Goal: Contribute content

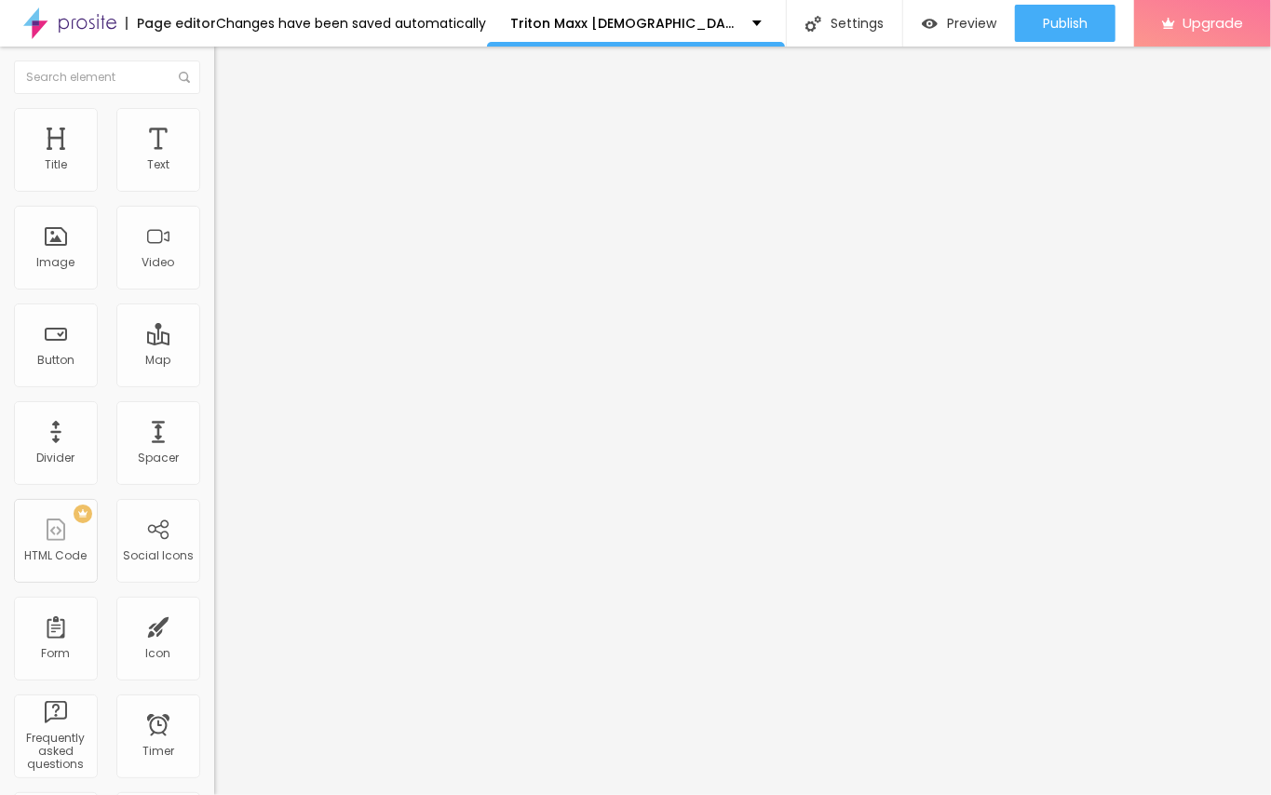
click at [228, 65] on div "Edit Text" at bounding box center [270, 68] width 85 height 15
click at [214, 160] on span "Add image" at bounding box center [252, 152] width 76 height 16
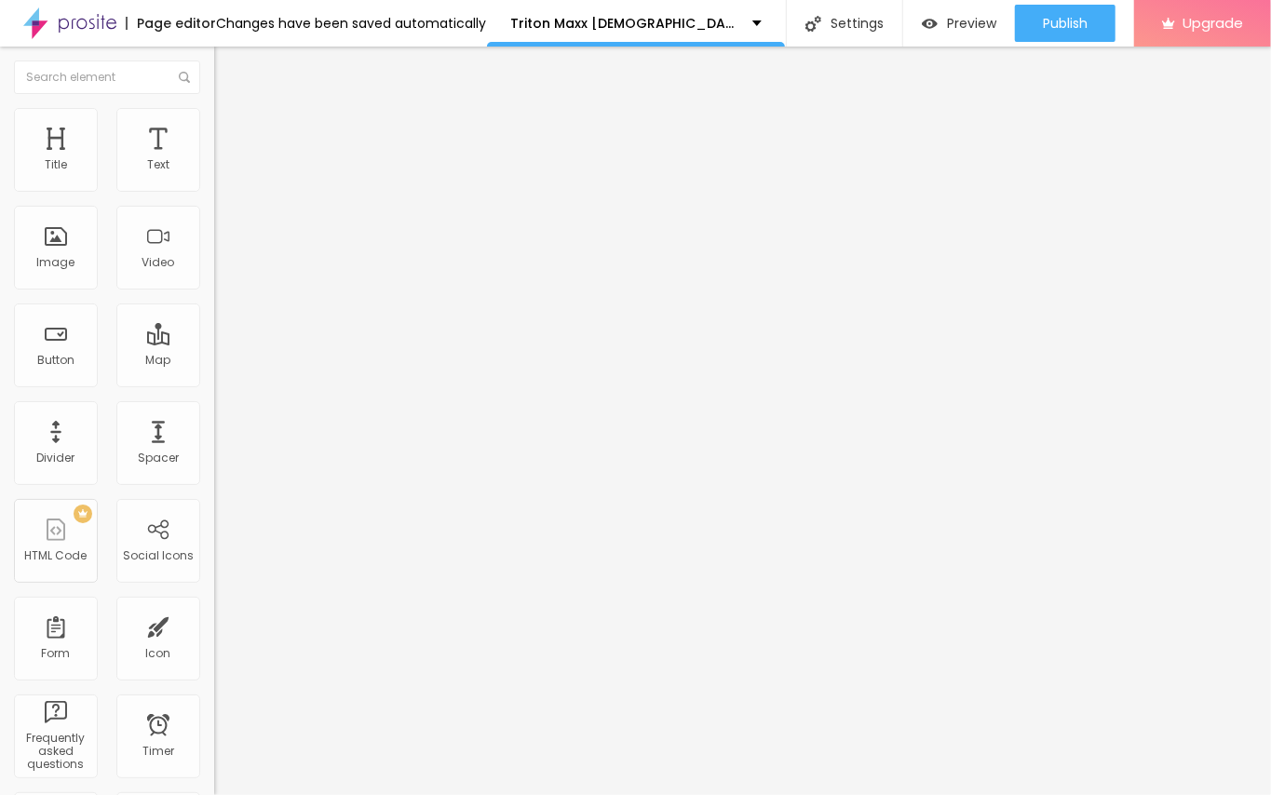
click at [228, 71] on img "button" at bounding box center [235, 68] width 15 height 15
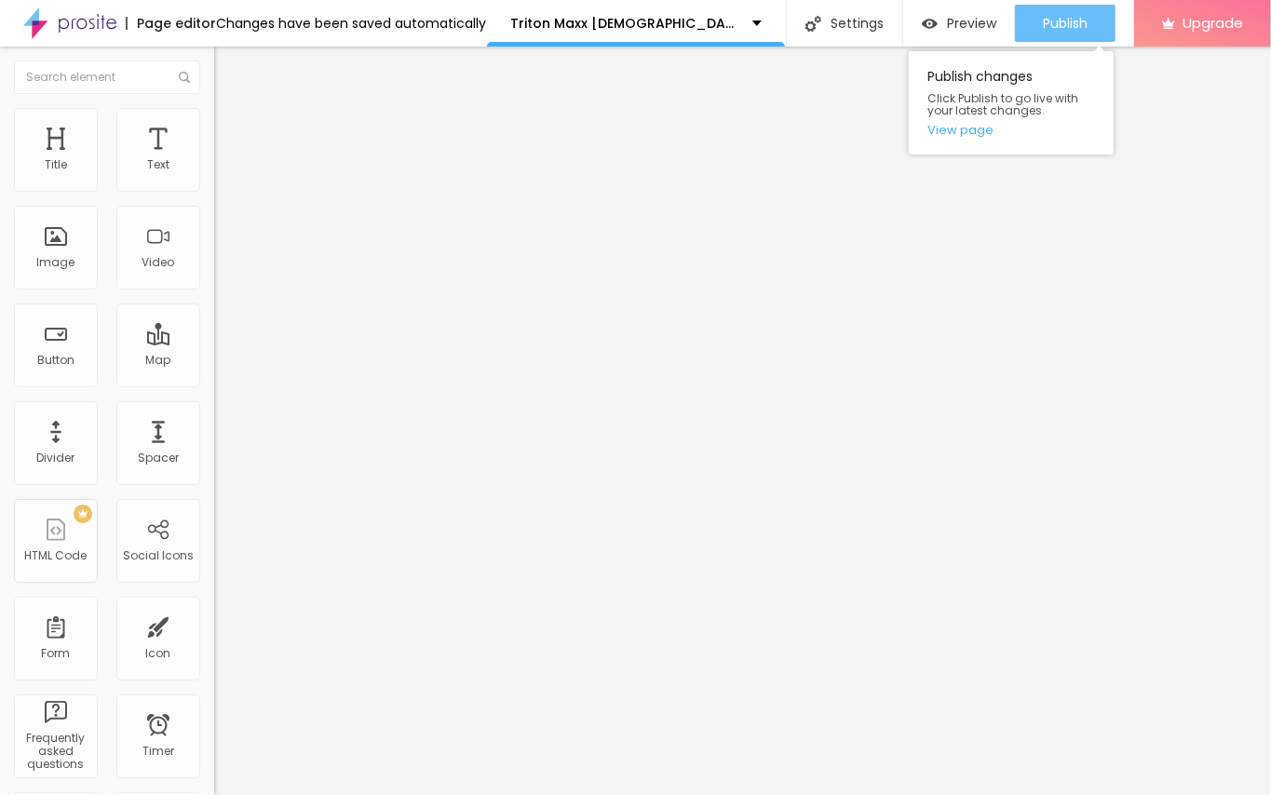
click at [1059, 26] on span "Publish" at bounding box center [1065, 23] width 45 height 15
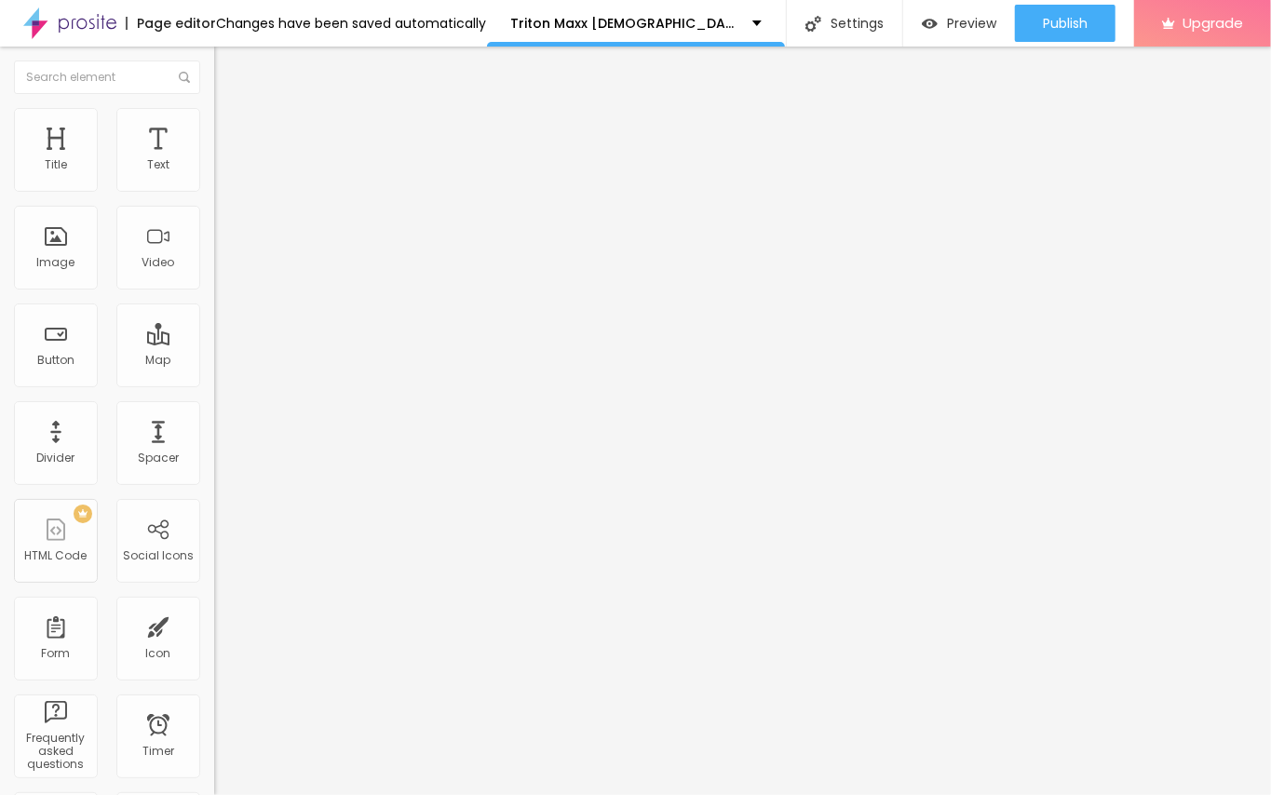
click at [228, 61] on div "Edit Text" at bounding box center [270, 68] width 85 height 15
click at [214, 160] on span "Add image" at bounding box center [252, 152] width 76 height 16
click at [228, 61] on div "Edit Image" at bounding box center [277, 68] width 98 height 15
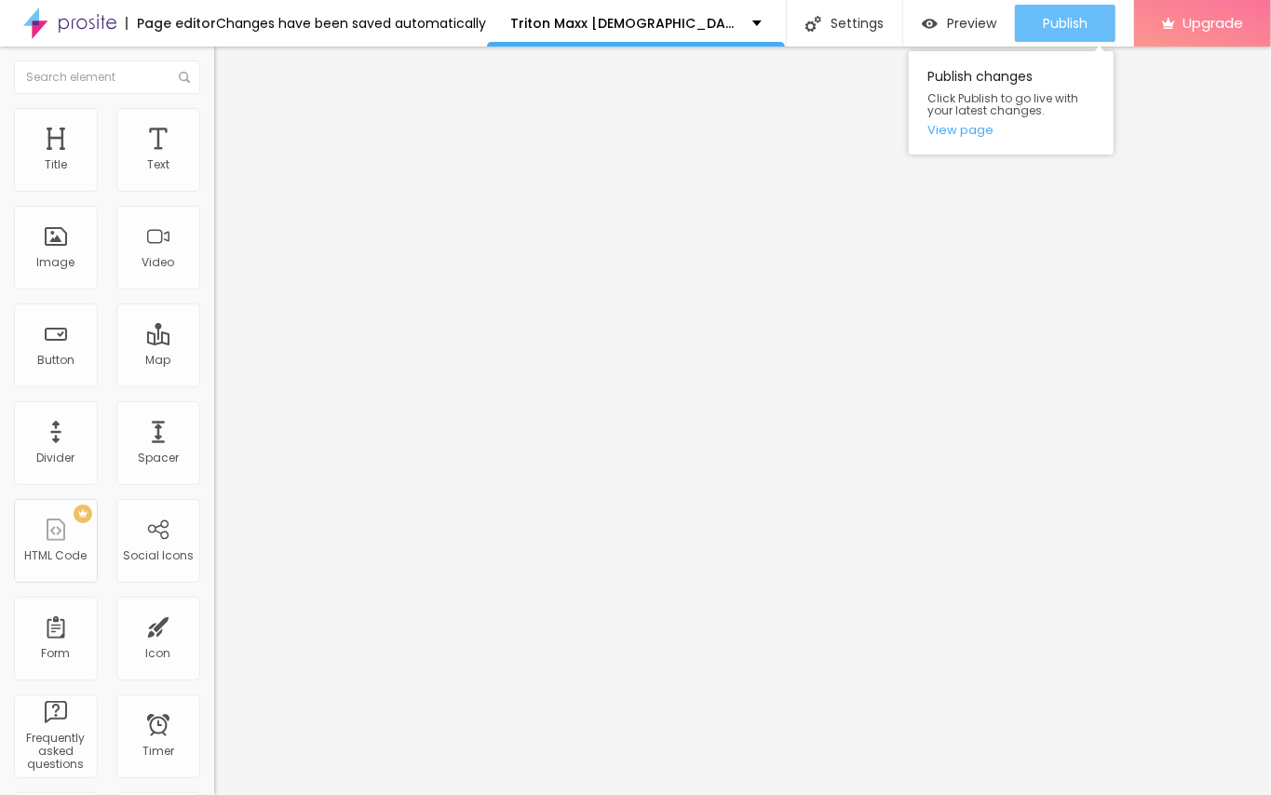
click at [1047, 32] on div "Publish" at bounding box center [1065, 23] width 45 height 37
